Goal: Information Seeking & Learning: Learn about a topic

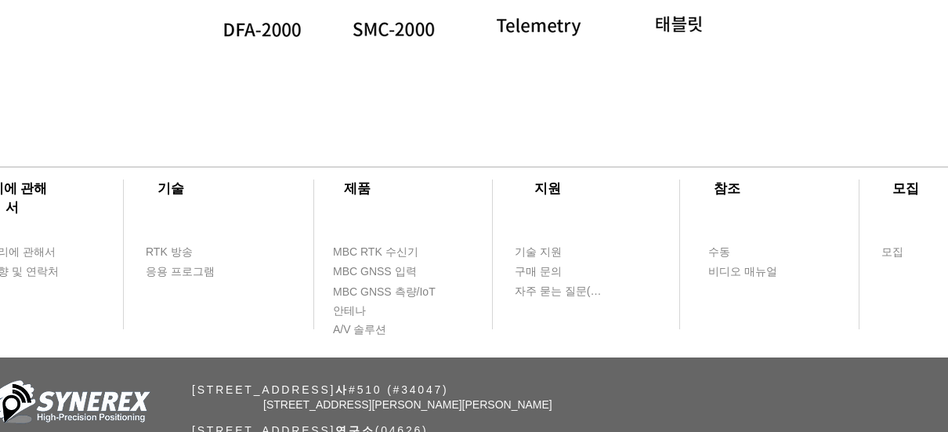
scroll to position [4910, 0]
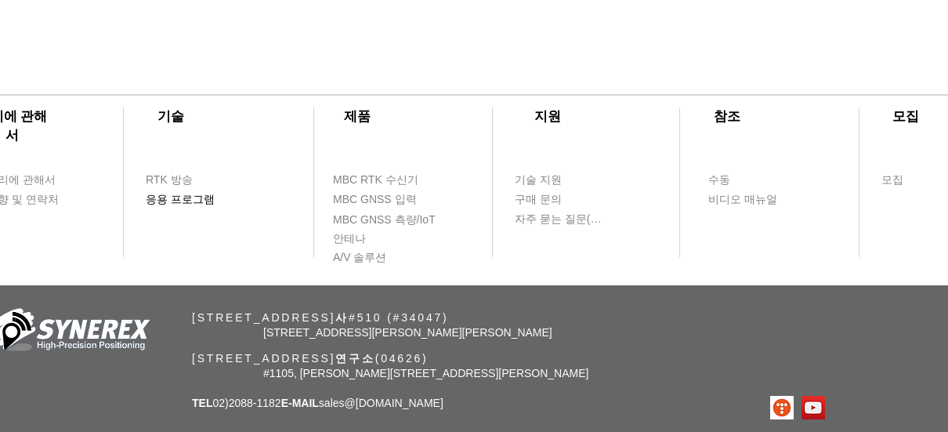
click at [189, 202] on span "응용 프로그램" at bounding box center [180, 200] width 69 height 16
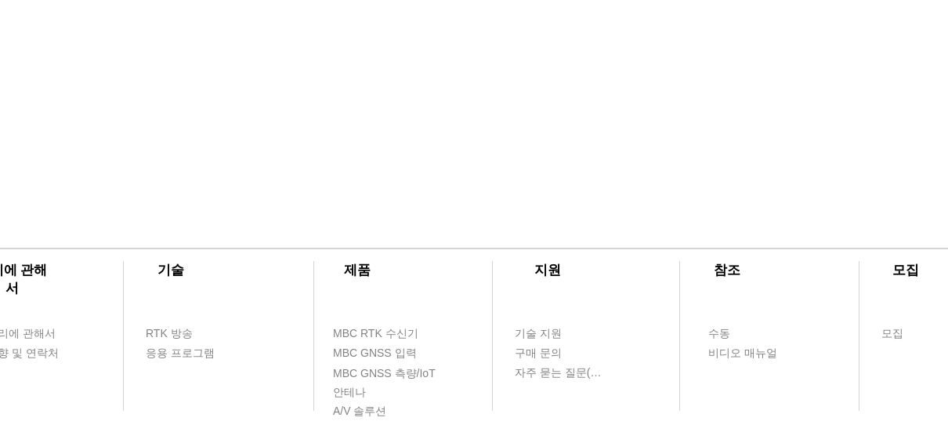
scroll to position [1639, 0]
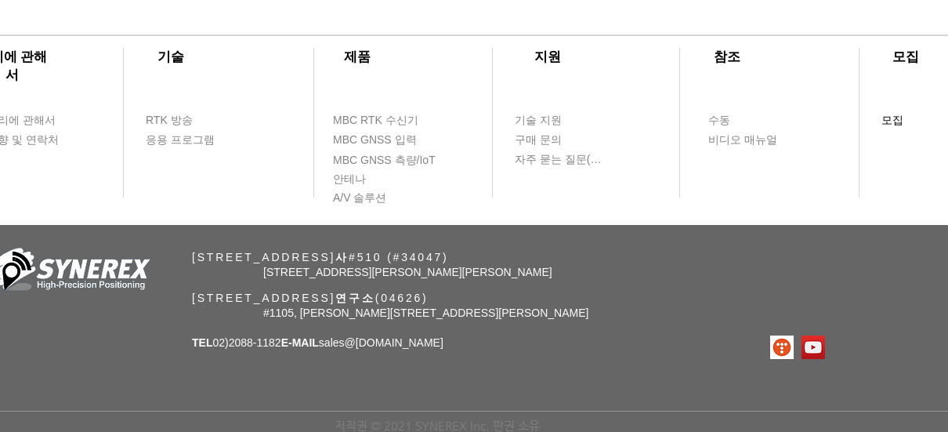
click at [894, 121] on span "모집" at bounding box center [893, 121] width 22 height 16
click at [21, 132] on span "방향 및 연락처" at bounding box center [23, 140] width 72 height 16
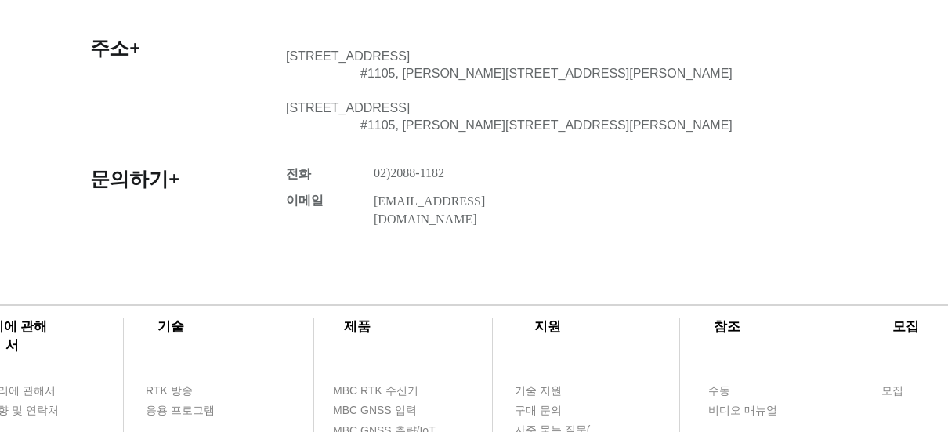
scroll to position [835, 0]
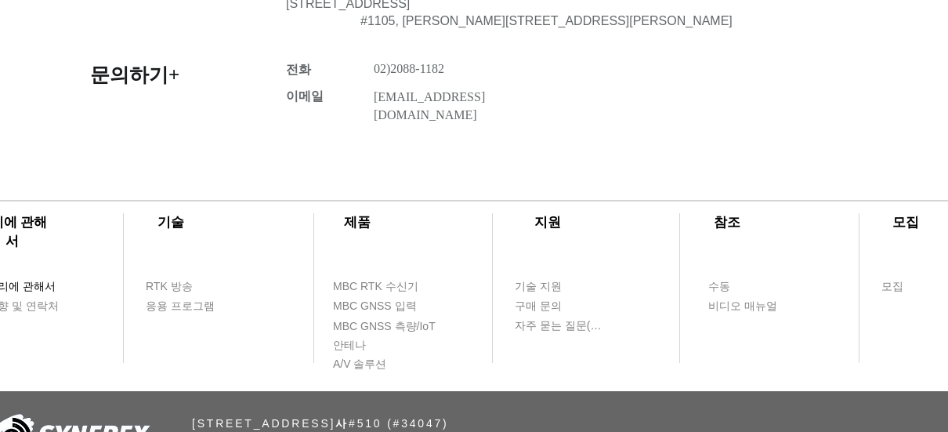
click at [32, 279] on span "우리에 관해서" at bounding box center [21, 287] width 69 height 16
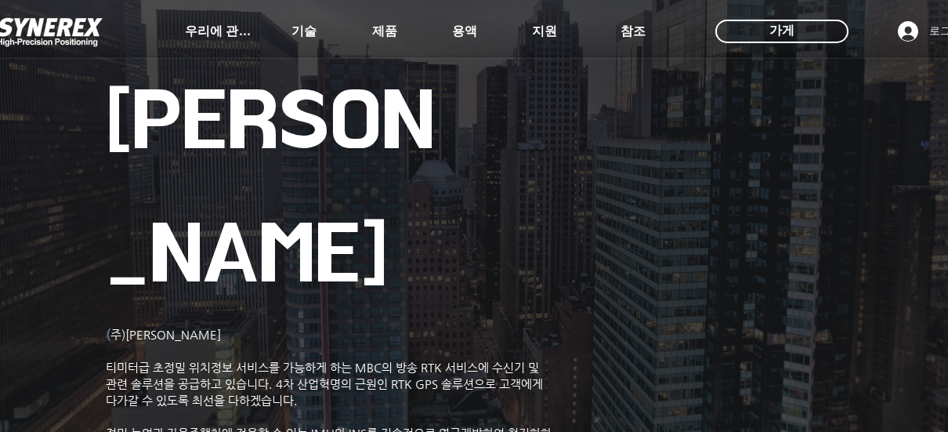
click at [224, 328] on span "주)시네렉스 센 티미터급 초정밀 위치정보 서비스를 가능하게 하는 MBC의 방송 RTK 서비스에 수신기 및 관련 솔루션을 공급하고 있습니다. 4…" at bounding box center [329, 433] width 446 height 211
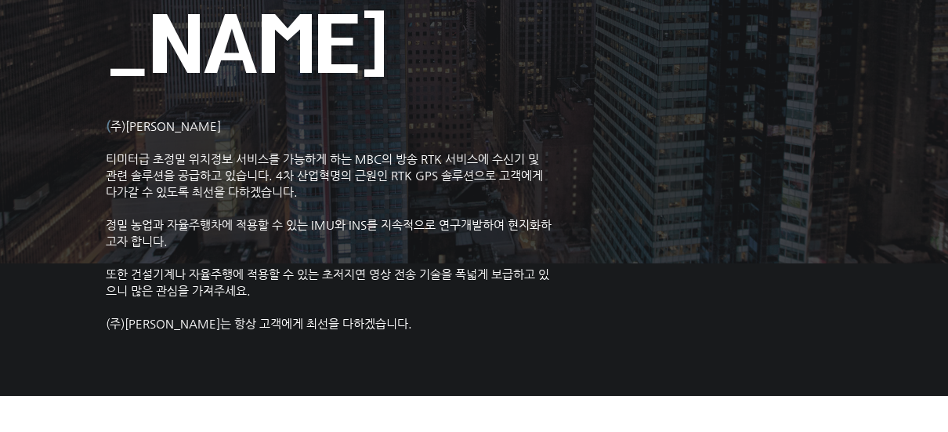
scroll to position [418, 0]
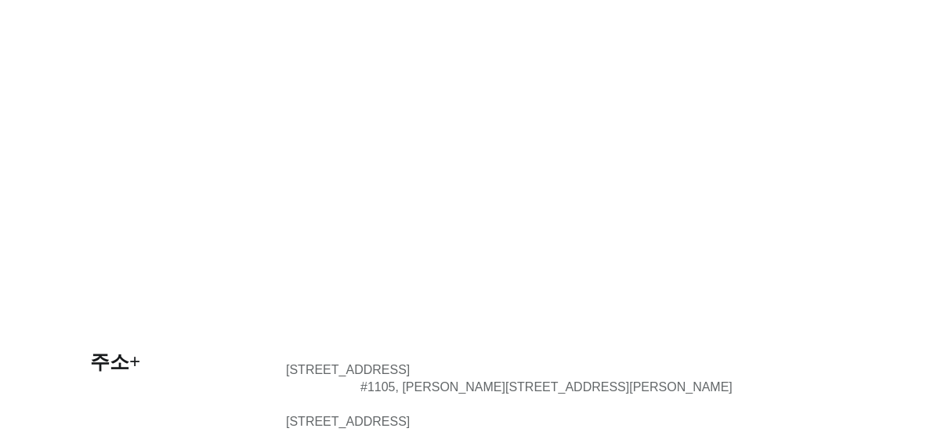
scroll to position [835, 0]
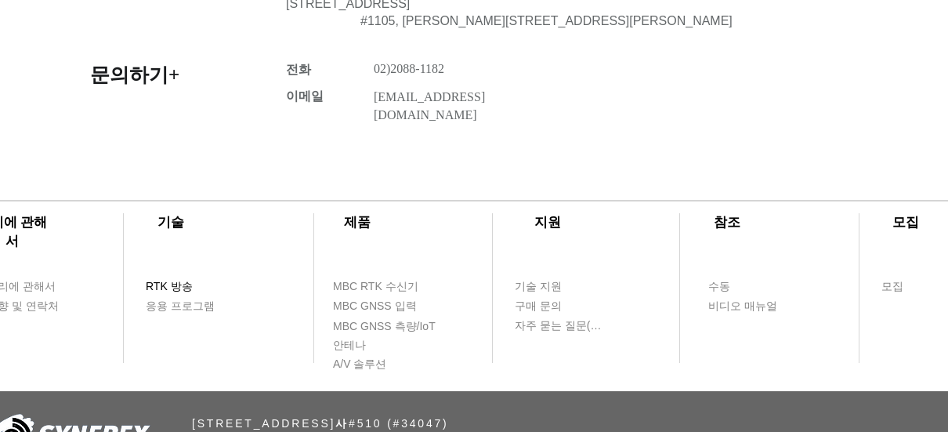
click at [184, 279] on span "RTK 방송" at bounding box center [169, 287] width 47 height 16
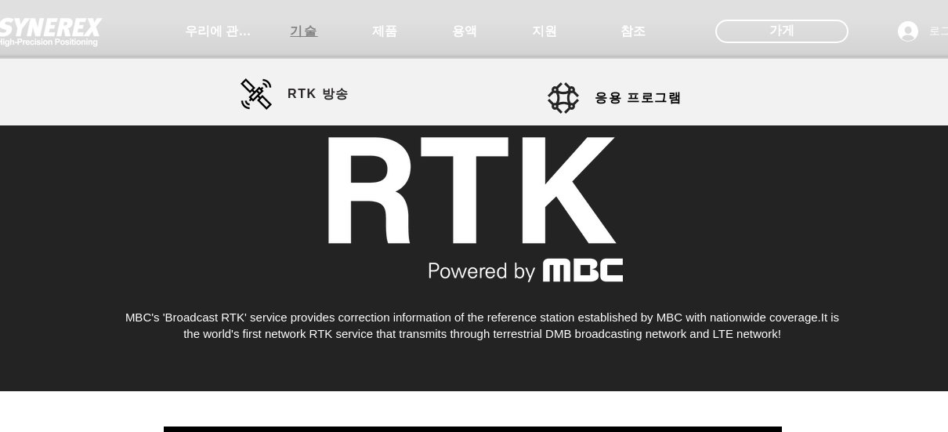
click at [294, 29] on span "기술" at bounding box center [303, 32] width 27 height 16
click at [579, 103] on link "응용 프로그램" at bounding box center [618, 97] width 141 height 31
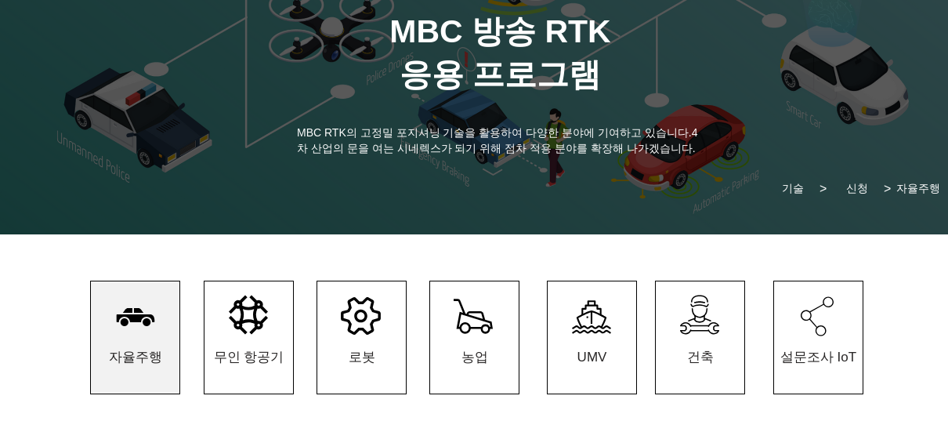
scroll to position [104, 0]
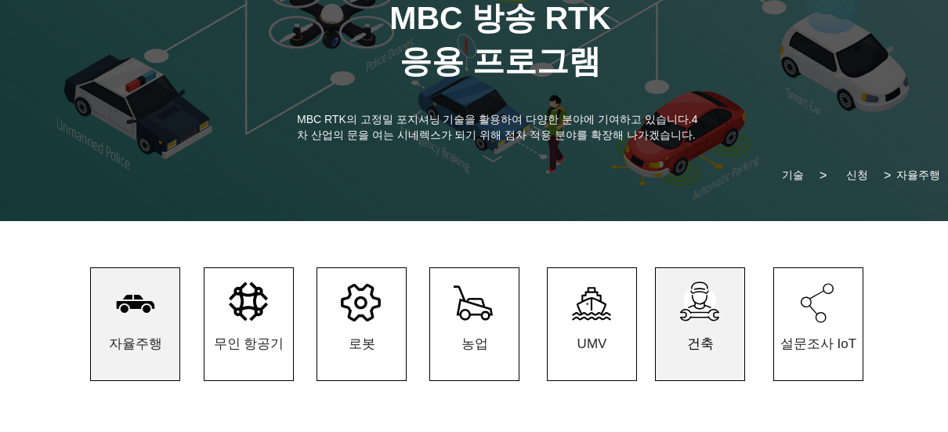
click at [709, 330] on span "건축" at bounding box center [700, 343] width 89 height 73
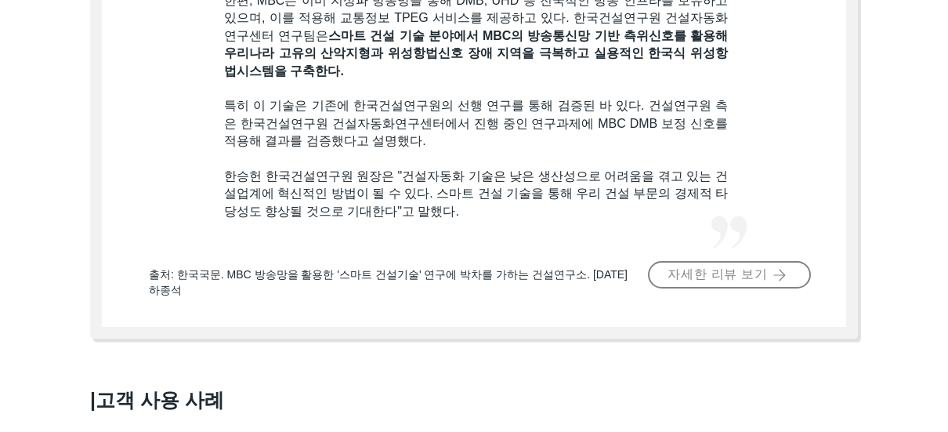
scroll to position [1254, 0]
